Goal: Check status: Check status

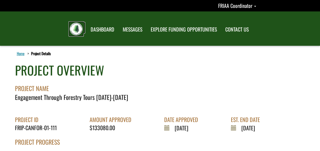
click at [78, 30] on img at bounding box center [76, 29] width 13 height 13
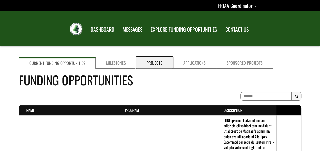
click at [157, 64] on link "Projects" at bounding box center [154, 63] width 37 height 12
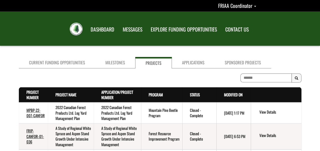
click at [197, 98] on th "Status . sort descending" at bounding box center [199, 94] width 34 height 15
click at [198, 96] on th "Status . sort descending" at bounding box center [199, 94] width 34 height 15
click at [204, 95] on th "Status . sort descending" at bounding box center [199, 94] width 34 height 15
click at [197, 94] on link "Status . sort descending" at bounding box center [195, 95] width 10 height 6
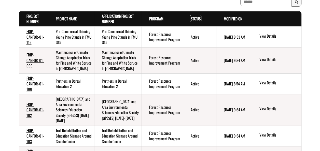
scroll to position [76, 0]
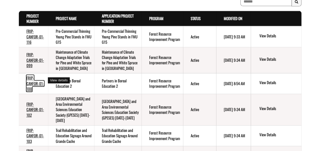
click at [28, 76] on link "FRIP-CANFOR-01-100" at bounding box center [35, 83] width 18 height 17
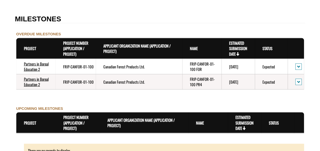
scroll to position [415, 0]
